Goal: Task Accomplishment & Management: Use online tool/utility

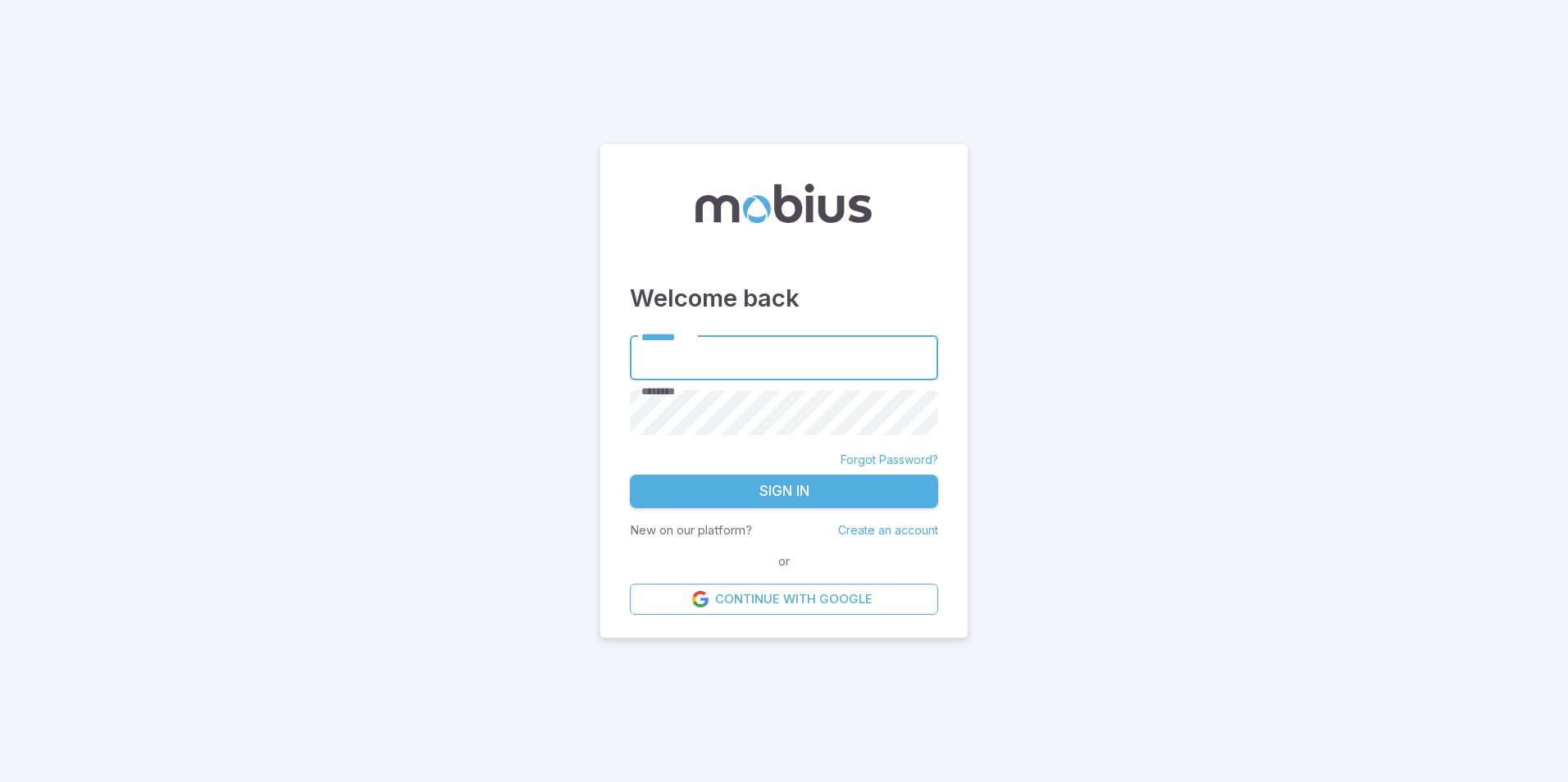
type input "**********"
click at [799, 485] on button "Sign In" at bounding box center [784, 492] width 309 height 34
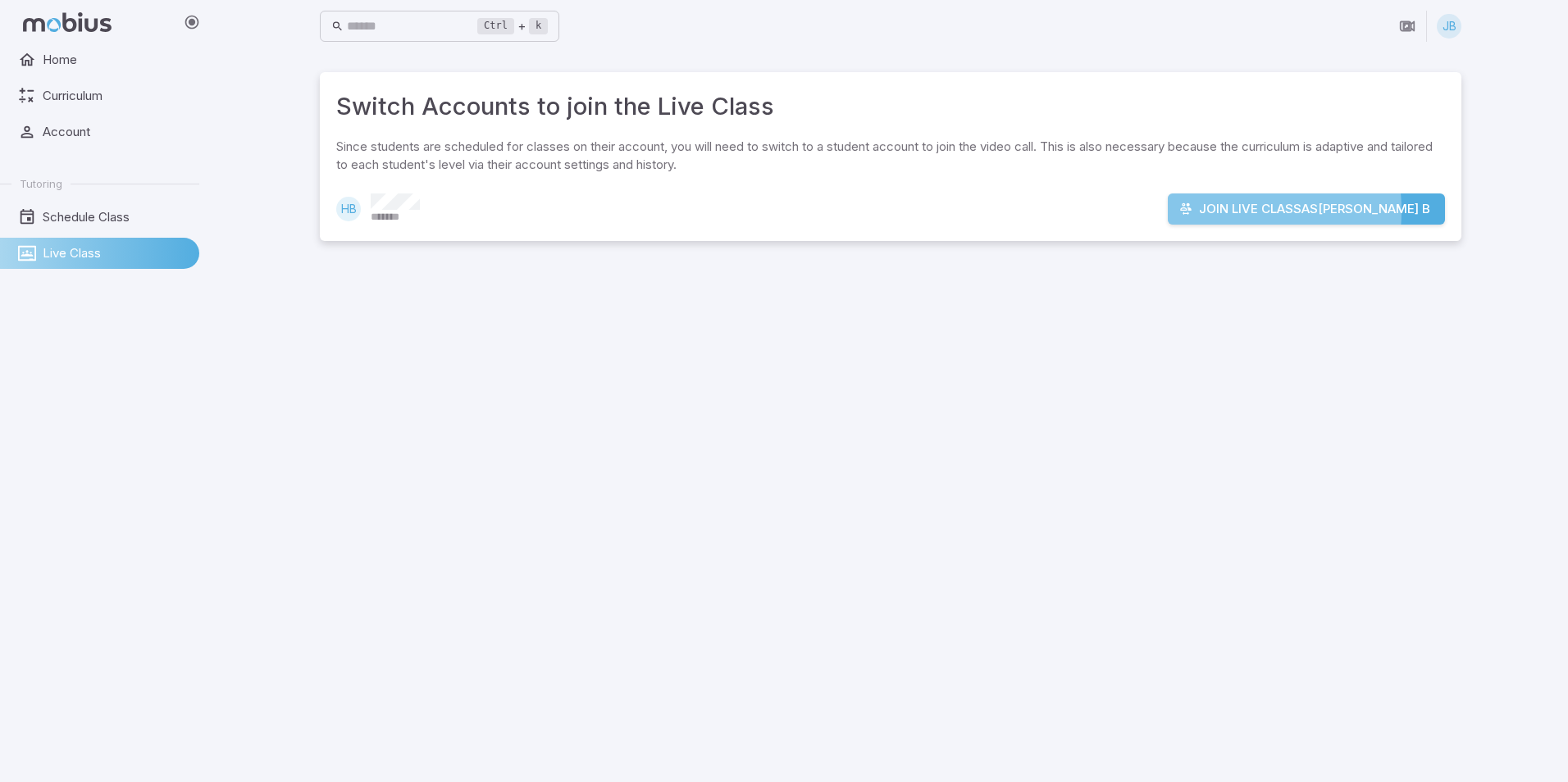
click at [1250, 211] on button "Join Live Class as [PERSON_NAME]" at bounding box center [1306, 210] width 277 height 31
